Goal: Navigation & Orientation: Find specific page/section

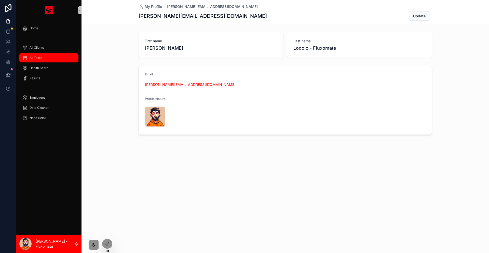
click at [44, 54] on div "All Tasks" at bounding box center [48, 58] width 53 height 8
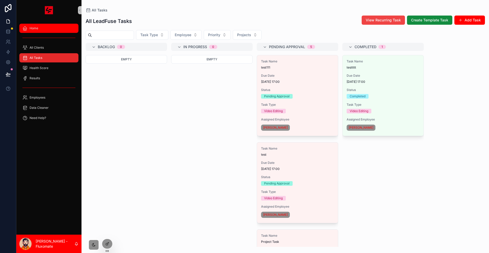
click at [61, 25] on div "Home" at bounding box center [48, 28] width 53 height 8
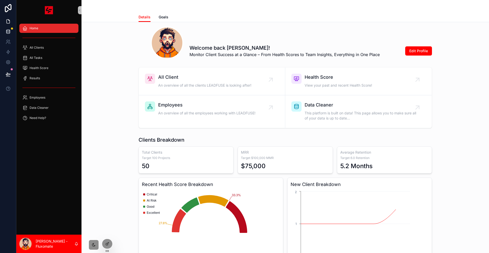
scroll to position [76, 0]
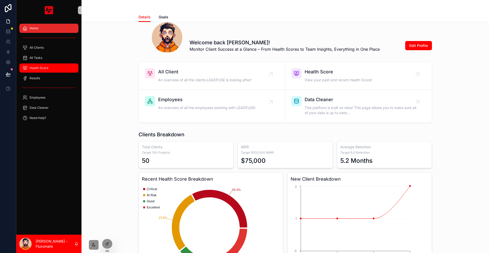
click at [43, 66] on span "Health Score" at bounding box center [39, 68] width 19 height 4
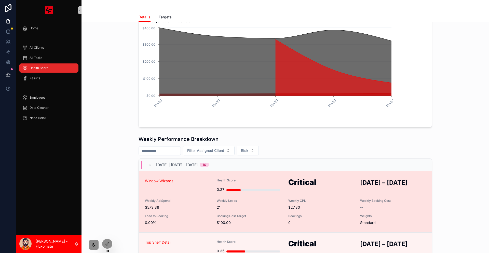
scroll to position [76, 0]
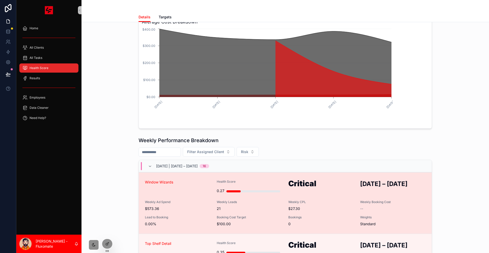
click at [209, 200] on span "Weekly Ad Spend" at bounding box center [178, 202] width 66 height 4
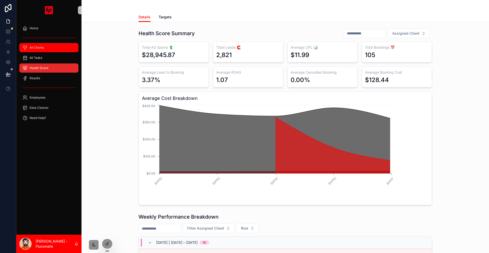
click at [29, 46] on link "All Clients" at bounding box center [48, 47] width 59 height 9
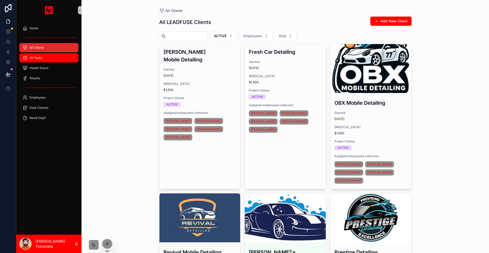
click at [58, 54] on div "All Tasks" at bounding box center [48, 58] width 53 height 8
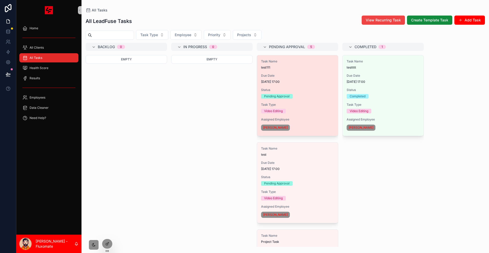
click at [261, 74] on span "Due Date" at bounding box center [297, 76] width 73 height 4
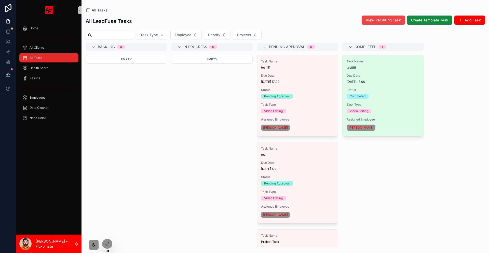
click at [343, 74] on div "Task Name testtttt Due Date [DATE] 17:00 Status Completed Task Type Video Editi…" at bounding box center [383, 95] width 81 height 81
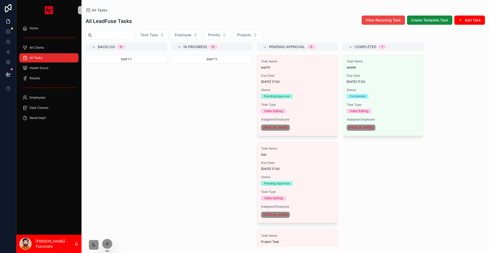
scroll to position [21, 0]
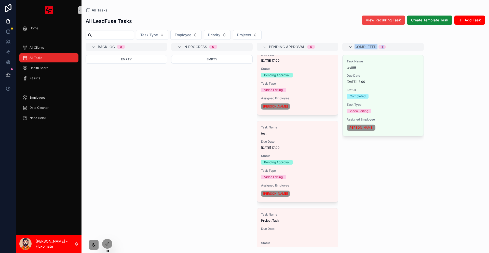
click at [301, 174] on div "Backlog 0 Empty In Progress 0 Empty Pending Approval 5 Task Name test111 Due Da…" at bounding box center [286, 145] width 408 height 204
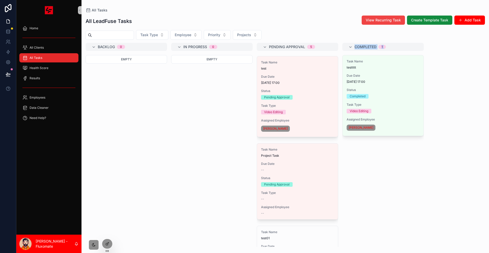
scroll to position [0, 0]
